Goal: Navigation & Orientation: Go to known website

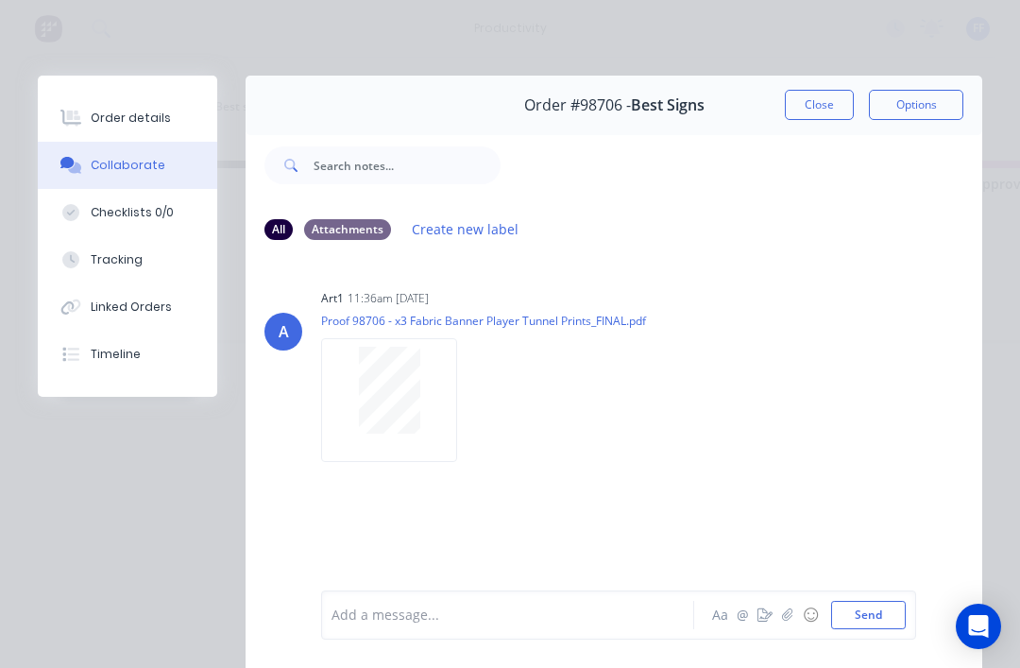
scroll to position [0, 2493]
click at [817, 92] on button "Close" at bounding box center [819, 105] width 69 height 30
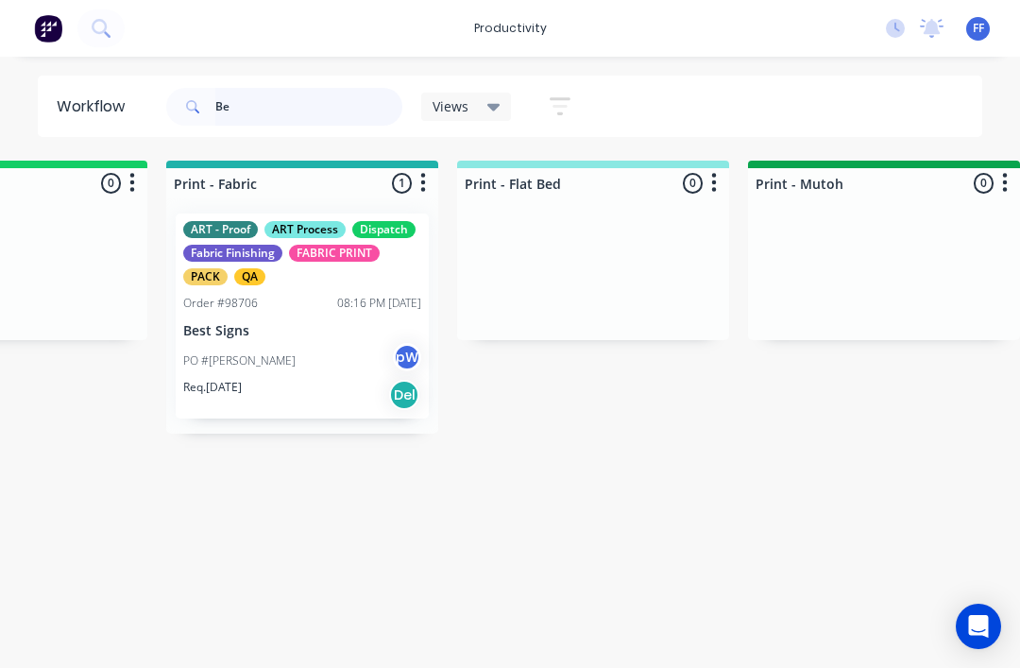
type input "B"
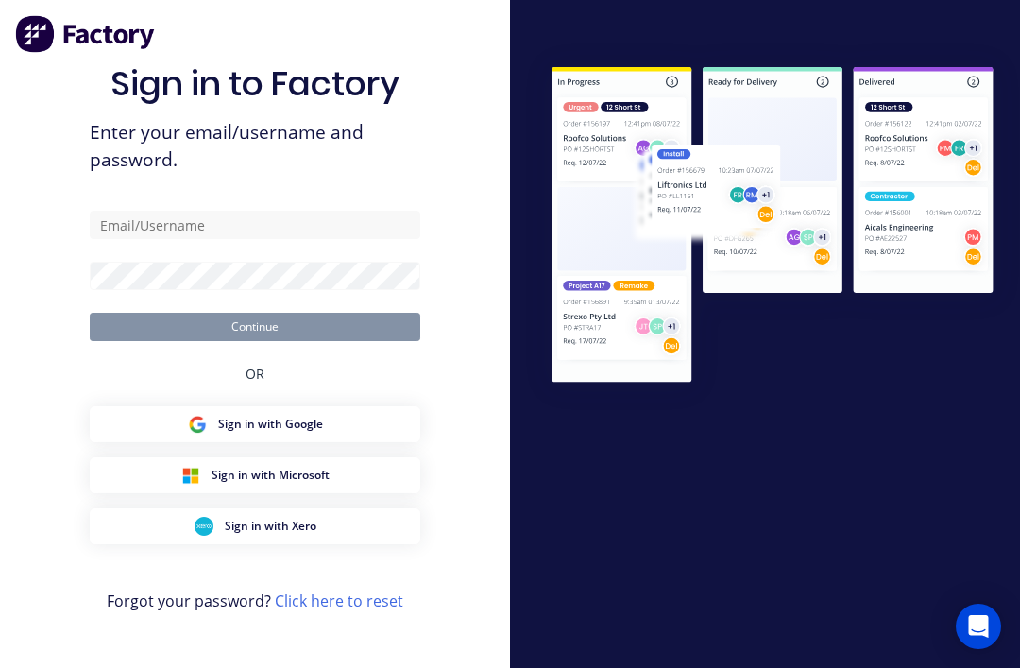
click at [311, 234] on div "Sign in to Factory Enter your email/username and password. Continue OR Sign in …" at bounding box center [255, 353] width 331 height 600
click at [311, 233] on div "Sign in to Factory Enter your email/username and password. Continue OR Sign in …" at bounding box center [255, 353] width 331 height 600
click at [303, 239] on input "text" at bounding box center [255, 225] width 331 height 28
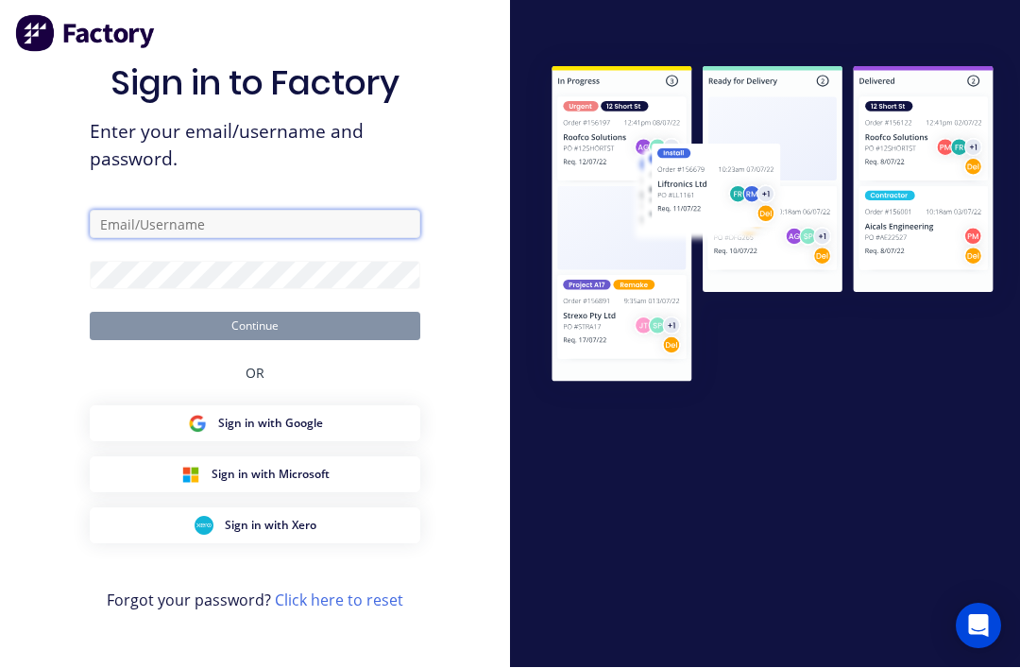
click at [256, 239] on input "text" at bounding box center [255, 225] width 331 height 28
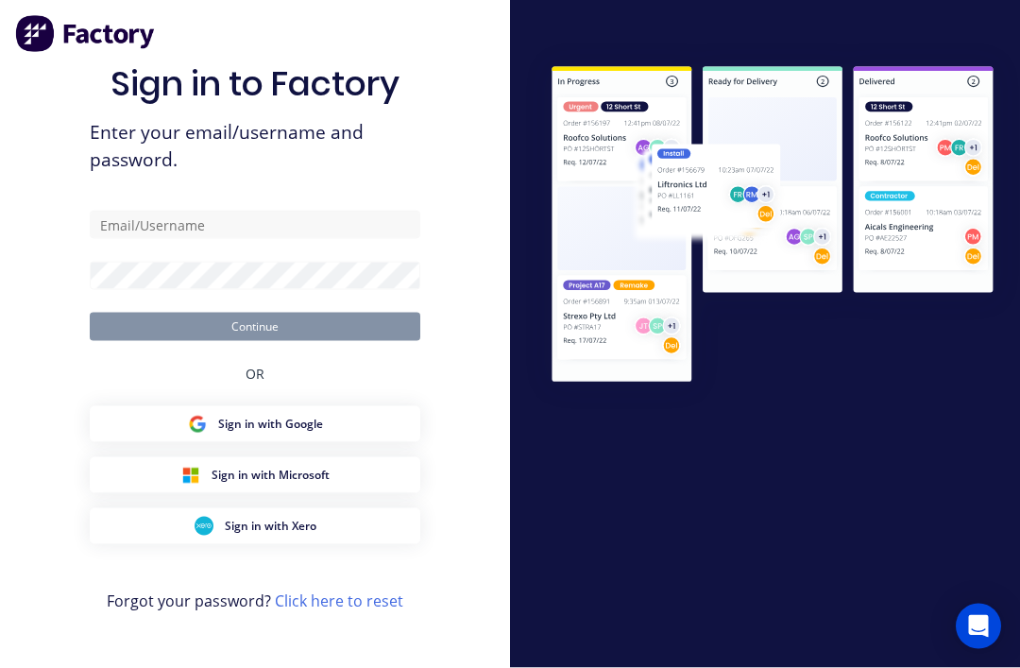
click at [557, 44] on div at bounding box center [765, 334] width 510 height 668
click at [314, 231] on div "Sign in to Factory Enter your email/username and password. Continue OR Sign in …" at bounding box center [255, 353] width 331 height 600
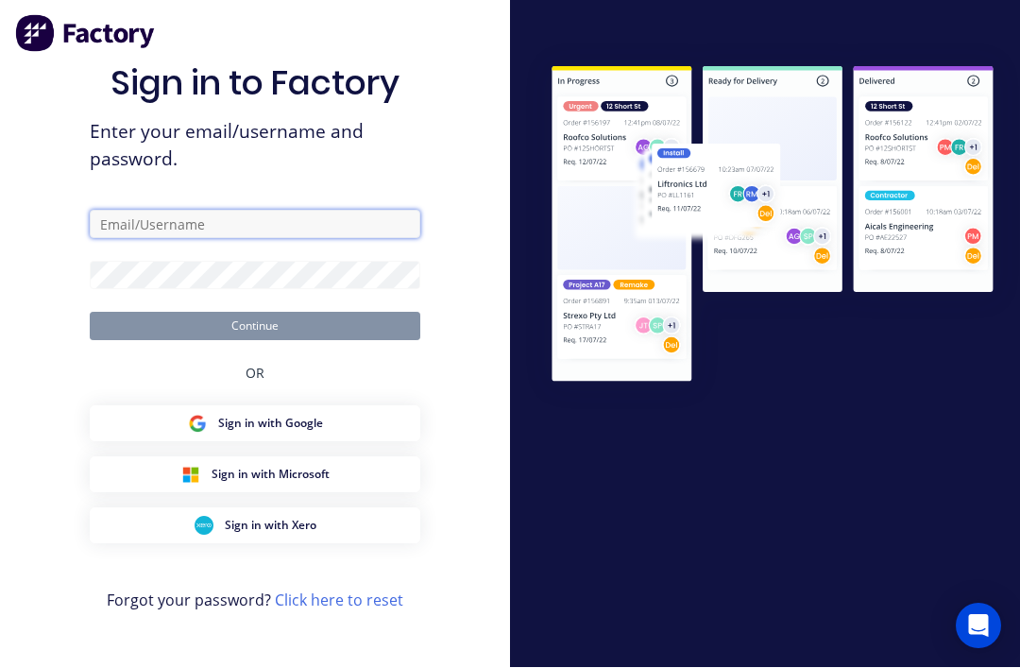
click at [332, 239] on input "text" at bounding box center [255, 225] width 331 height 28
